Goal: Communication & Community: Answer question/provide support

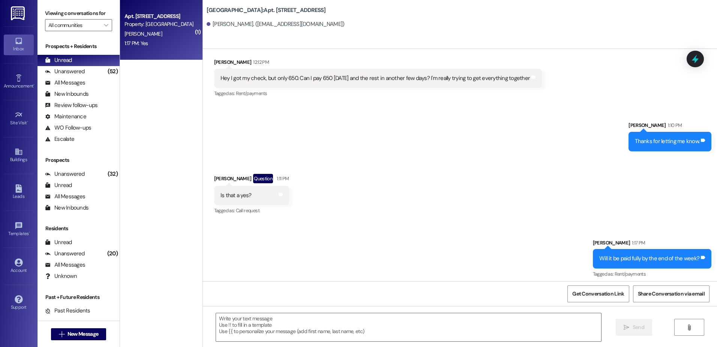
scroll to position [5421, 0]
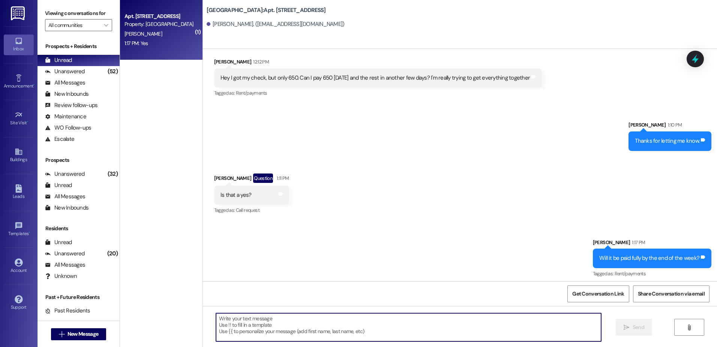
click at [251, 326] on textarea at bounding box center [408, 327] width 385 height 28
type textarea "Then Yes!"
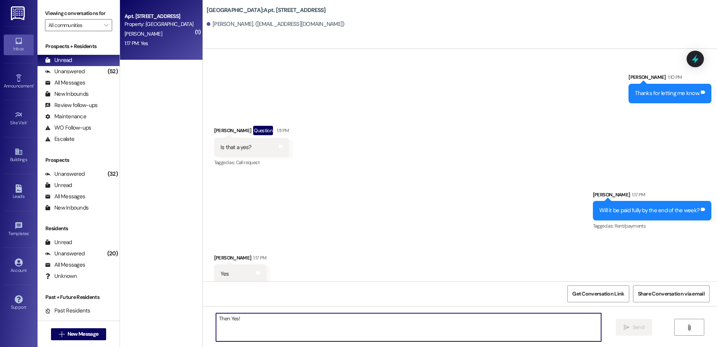
scroll to position [5473, 0]
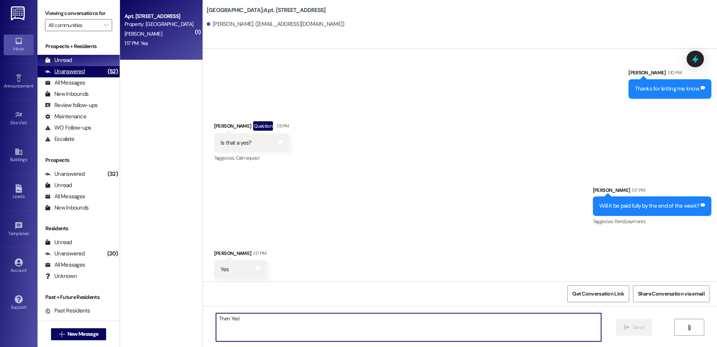
click at [93, 71] on div "Unanswered (52)" at bounding box center [79, 71] width 82 height 11
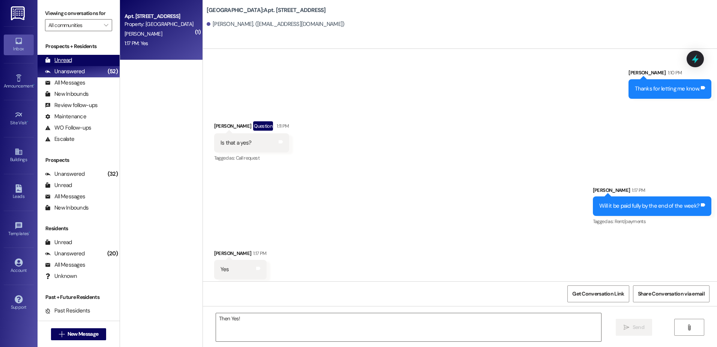
click at [88, 57] on div "Unread (0)" at bounding box center [79, 60] width 82 height 11
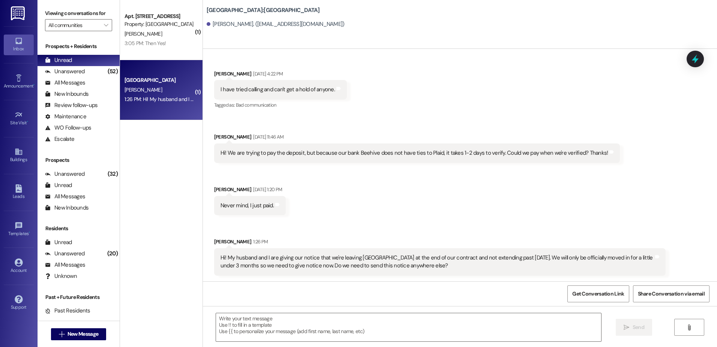
scroll to position [966, 0]
click at [269, 336] on textarea at bounding box center [408, 327] width 385 height 28
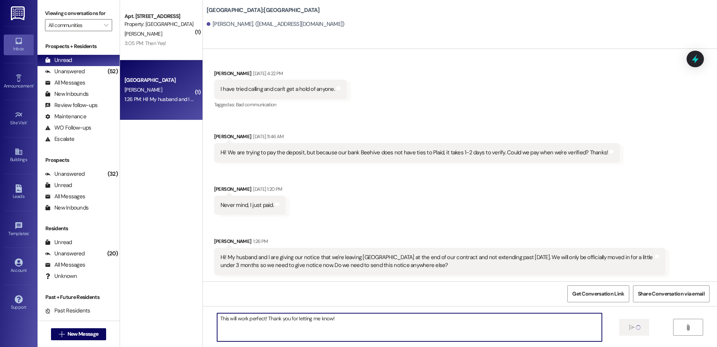
type textarea "This will work perfect! Thank you for letting me know!"
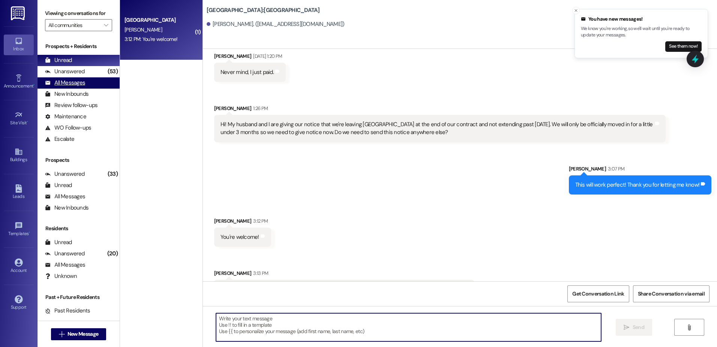
scroll to position [1123, 0]
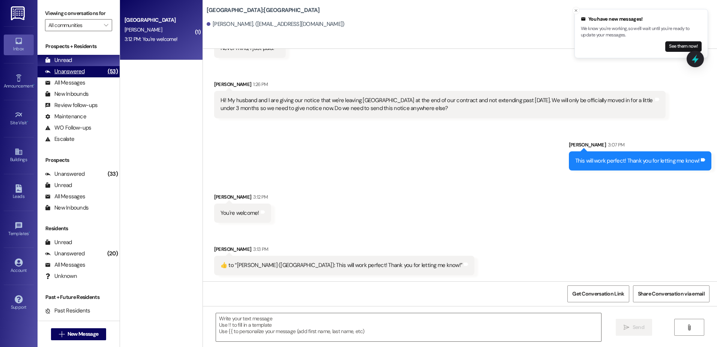
click at [106, 73] on div "(53)" at bounding box center [113, 72] width 14 height 12
click at [89, 63] on div "Unread (0)" at bounding box center [79, 60] width 82 height 11
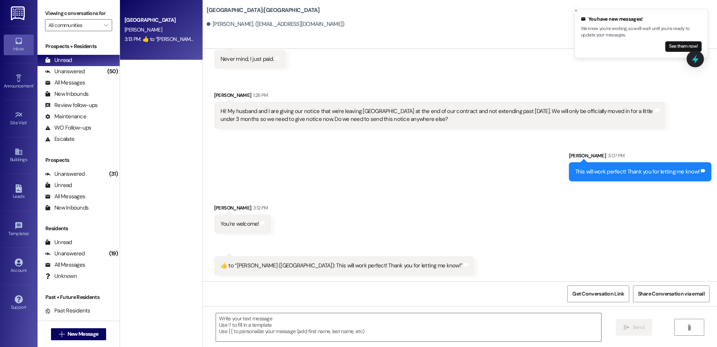
scroll to position [1112, 0]
click at [86, 66] on div "Unanswered (50)" at bounding box center [79, 71] width 82 height 11
click at [86, 61] on div "Unread (0)" at bounding box center [79, 60] width 82 height 11
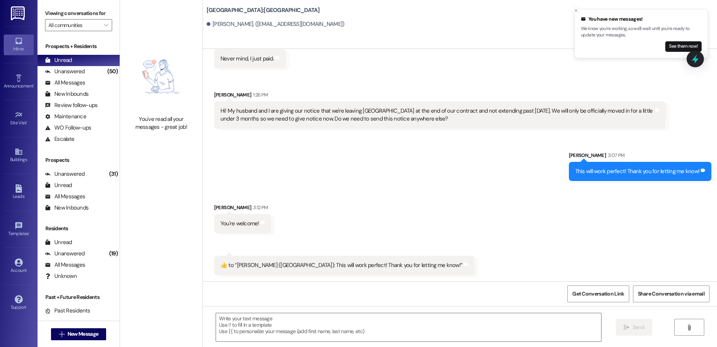
click at [577, 10] on icon "Close toast" at bounding box center [576, 10] width 5 height 5
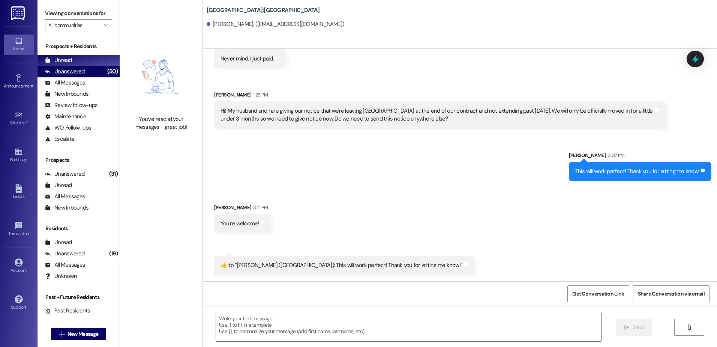
click at [69, 70] on div "Unanswered" at bounding box center [65, 72] width 40 height 8
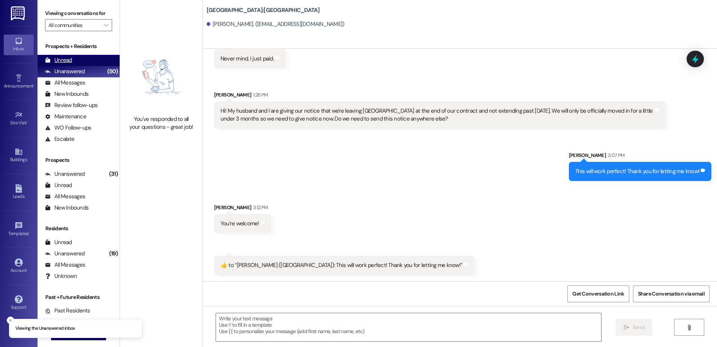
click at [73, 62] on div "Unread (0)" at bounding box center [79, 60] width 82 height 11
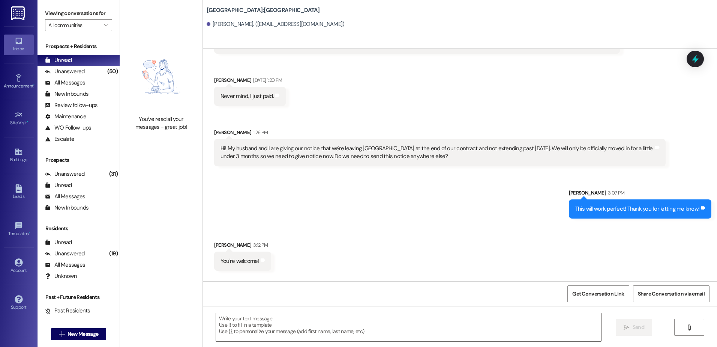
scroll to position [23, 0]
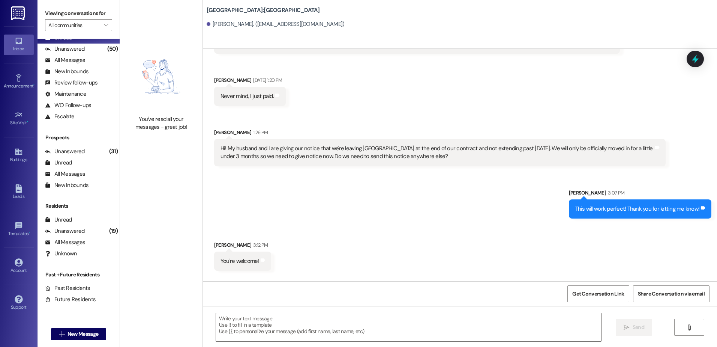
click at [339, 193] on div "Sent via SMS [PERSON_NAME] 3:07 PM This will work perfect! Thank you for lettin…" at bounding box center [460, 198] width 514 height 52
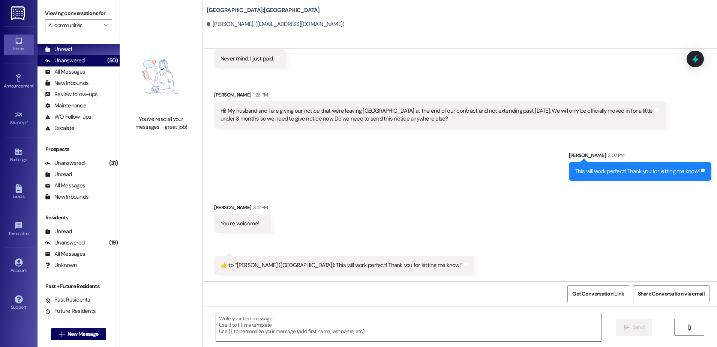
scroll to position [0, 0]
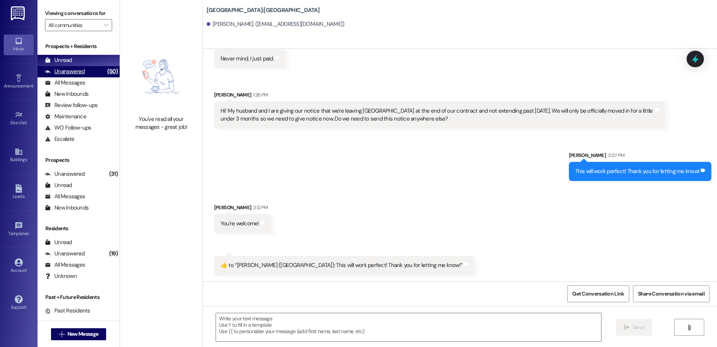
click at [83, 69] on div "Unanswered" at bounding box center [65, 72] width 40 height 8
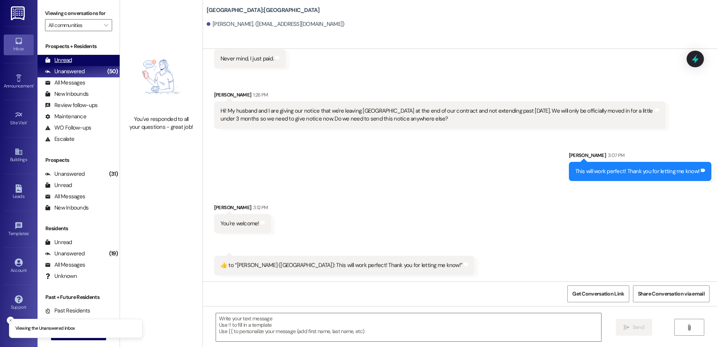
click at [84, 62] on div "Unread (0)" at bounding box center [79, 60] width 82 height 11
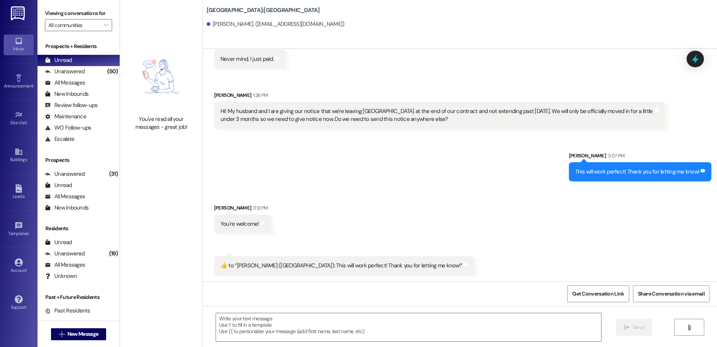
scroll to position [1112, 0]
click at [403, 196] on div "Received via SMS [PERSON_NAME] 3:12 PM You're welcome! Tags and notes Received …" at bounding box center [460, 233] width 514 height 94
click at [83, 73] on div "Unanswered" at bounding box center [65, 72] width 40 height 8
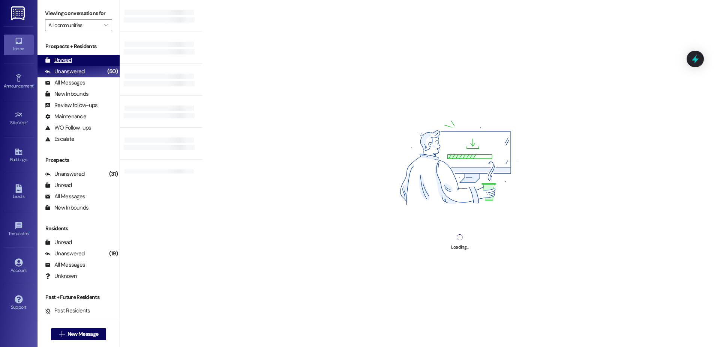
click at [80, 65] on div "Unread (0)" at bounding box center [79, 60] width 82 height 11
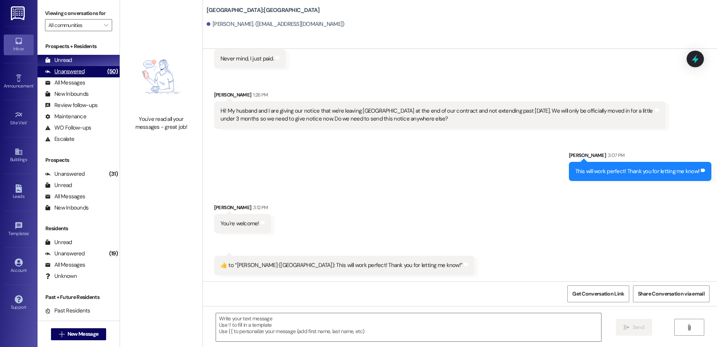
click at [88, 70] on div "Unanswered (50)" at bounding box center [79, 71] width 82 height 11
click at [84, 59] on div "Unread (0)" at bounding box center [79, 60] width 82 height 11
click at [83, 74] on div "Unanswered" at bounding box center [65, 72] width 40 height 8
click at [84, 62] on div "Unread (0)" at bounding box center [79, 60] width 82 height 11
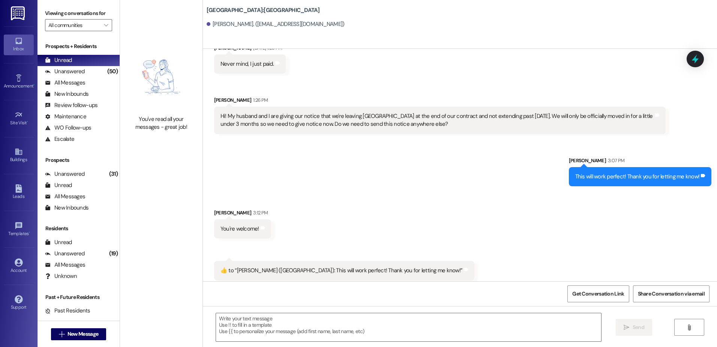
scroll to position [1112, 0]
